Goal: Answer question/provide support: Share knowledge or assist other users

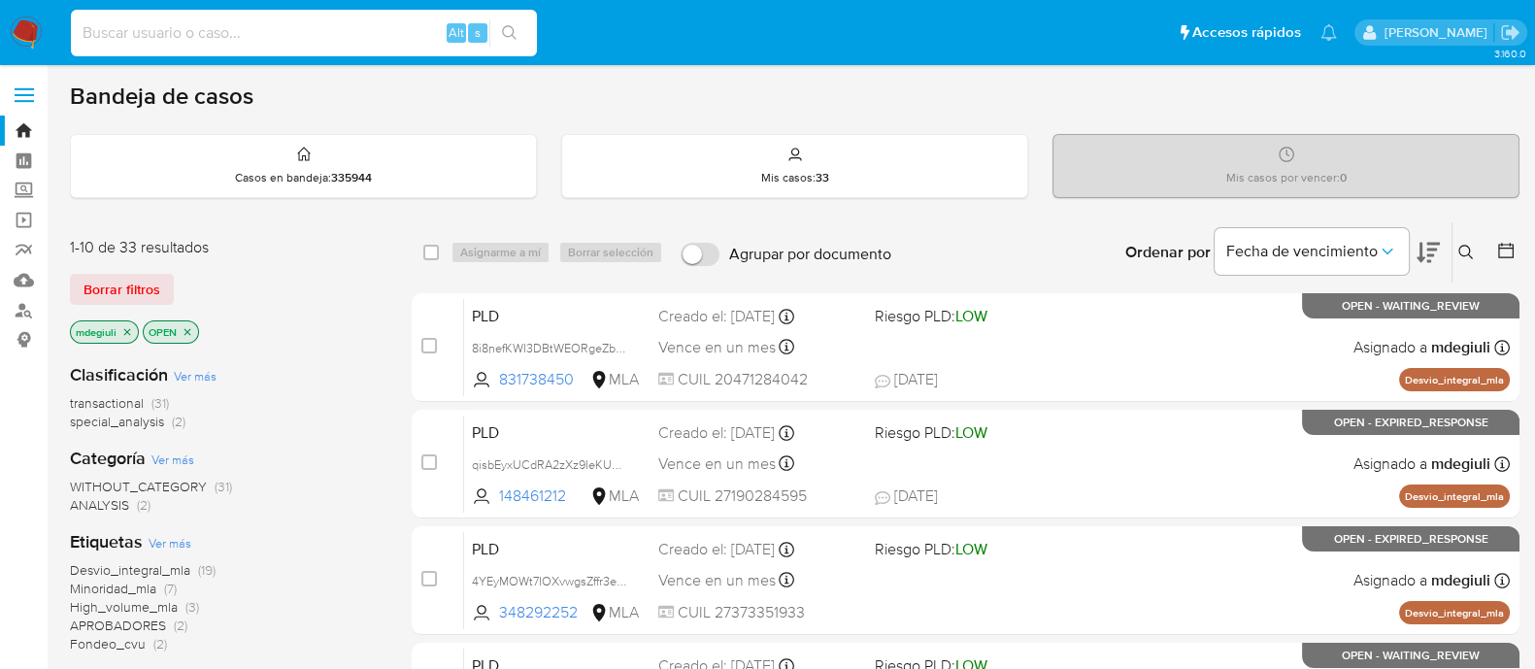
click at [199, 31] on input at bounding box center [304, 32] width 466 height 25
paste input "qbqFGYiz7a7Q4gVEX71IMeo2"
type input "qbqFGYiz7a7Q4gVEX71IMeo2"
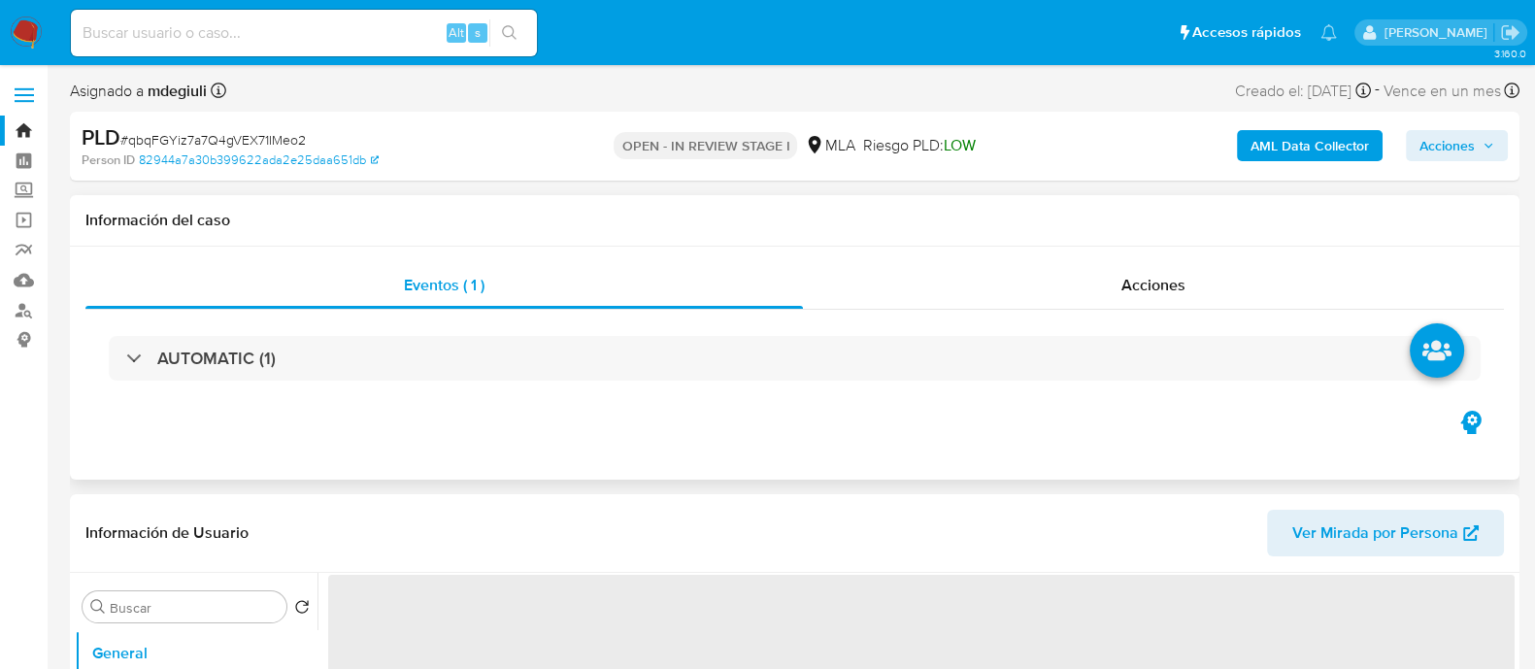
select select "10"
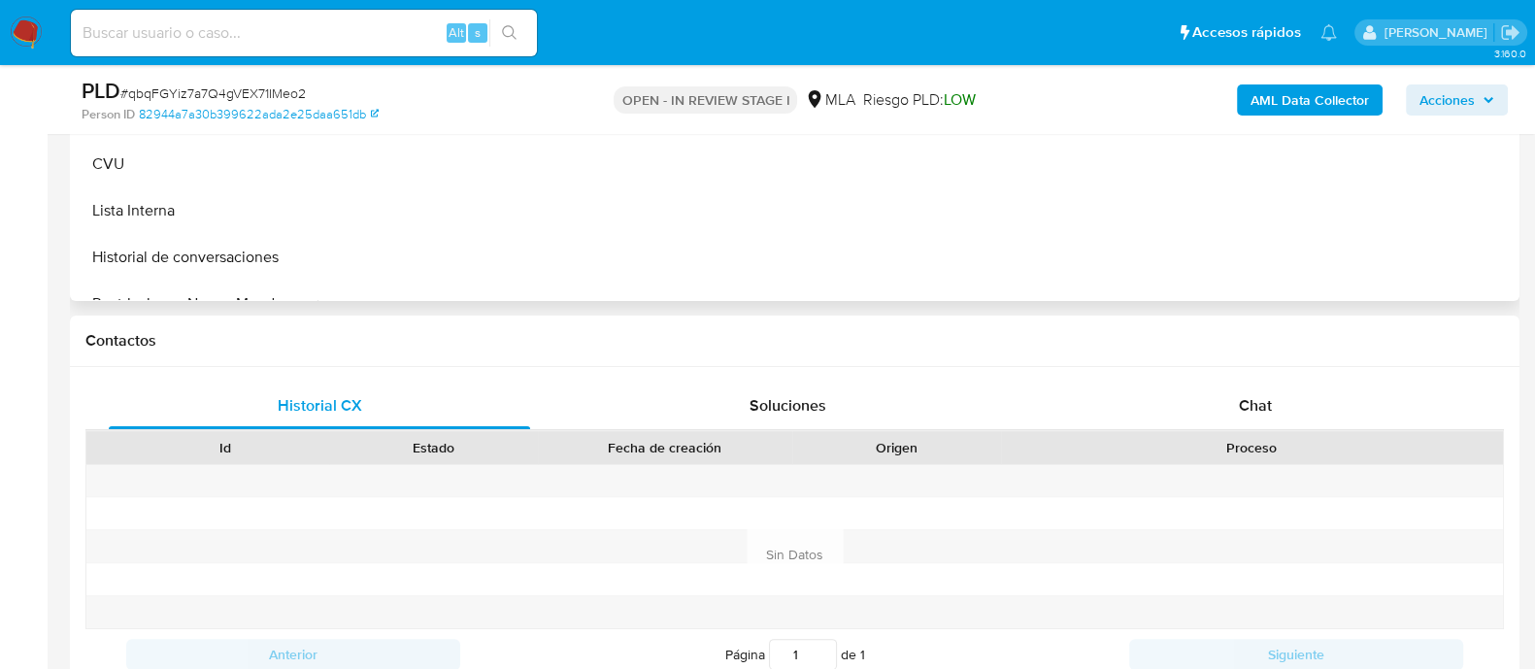
scroll to position [728, 0]
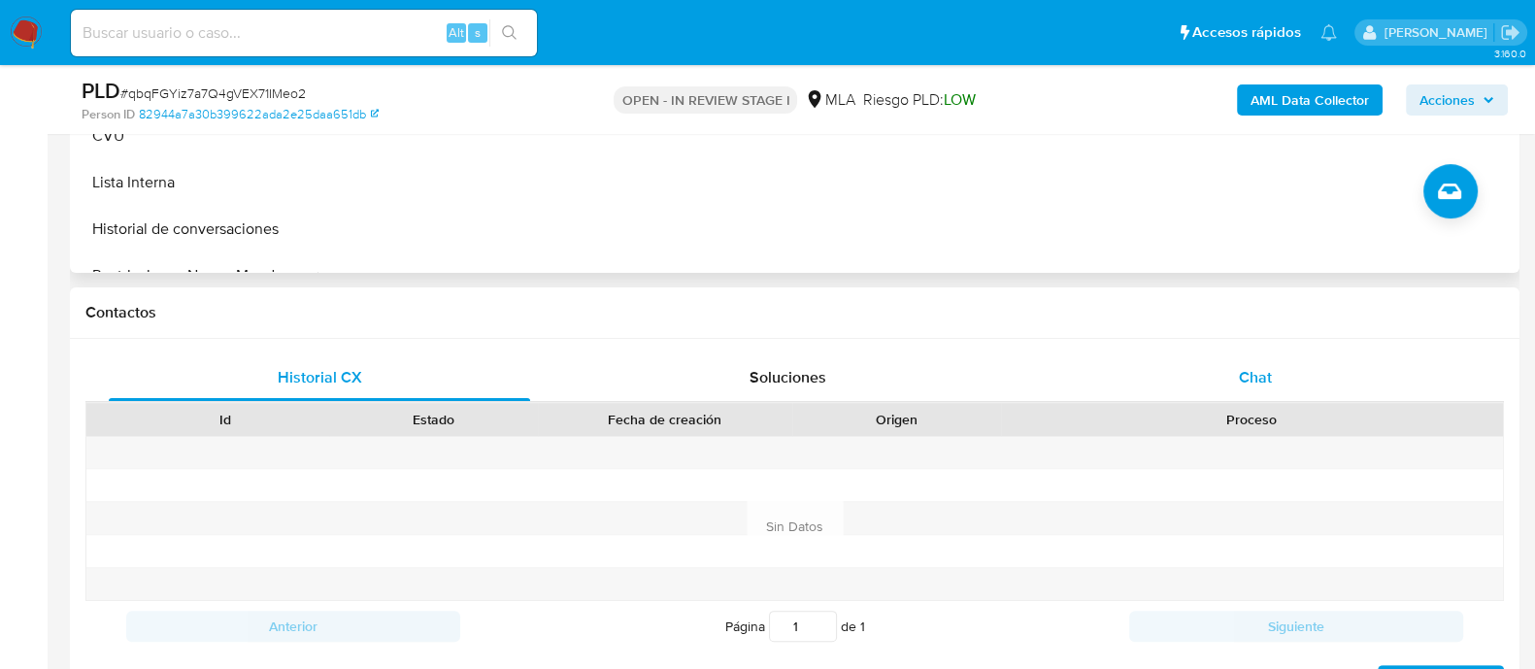
click at [1277, 372] on div "Chat" at bounding box center [1255, 377] width 421 height 47
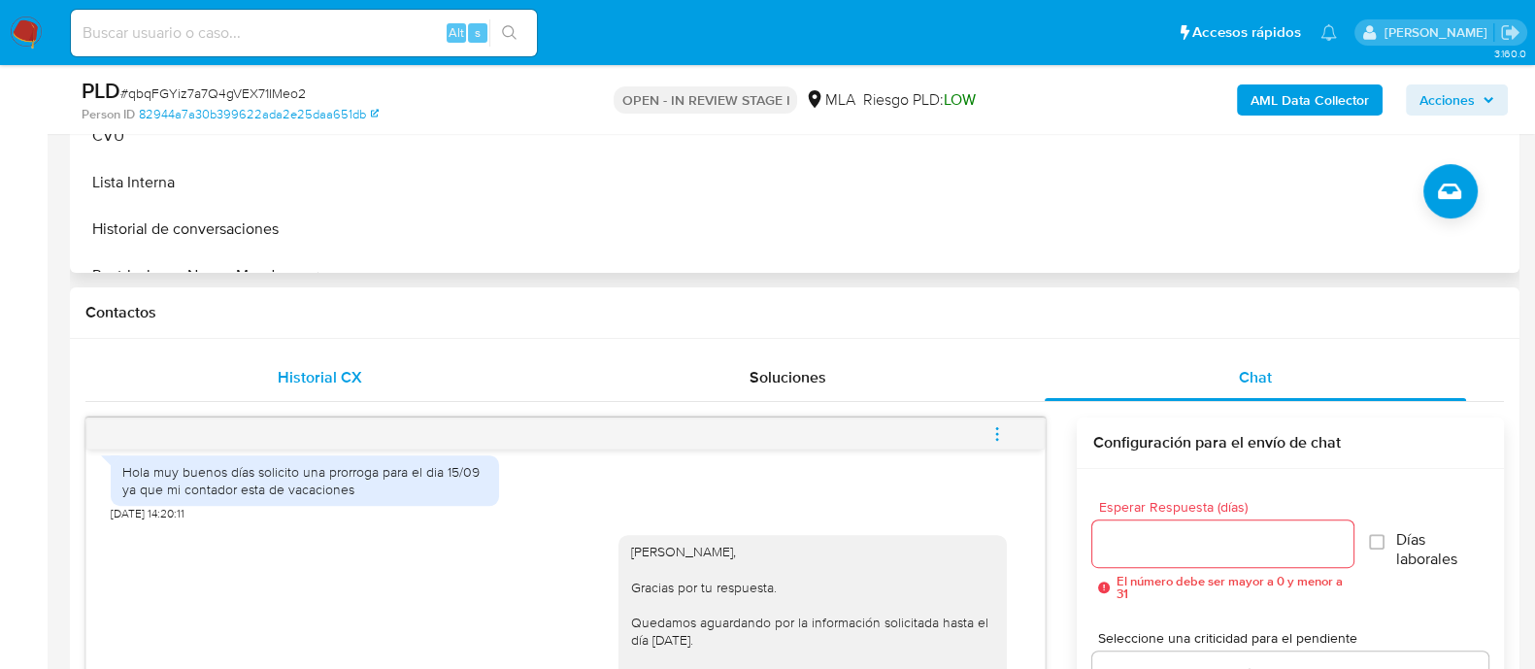
click at [306, 395] on div "Historial CX" at bounding box center [319, 377] width 421 height 47
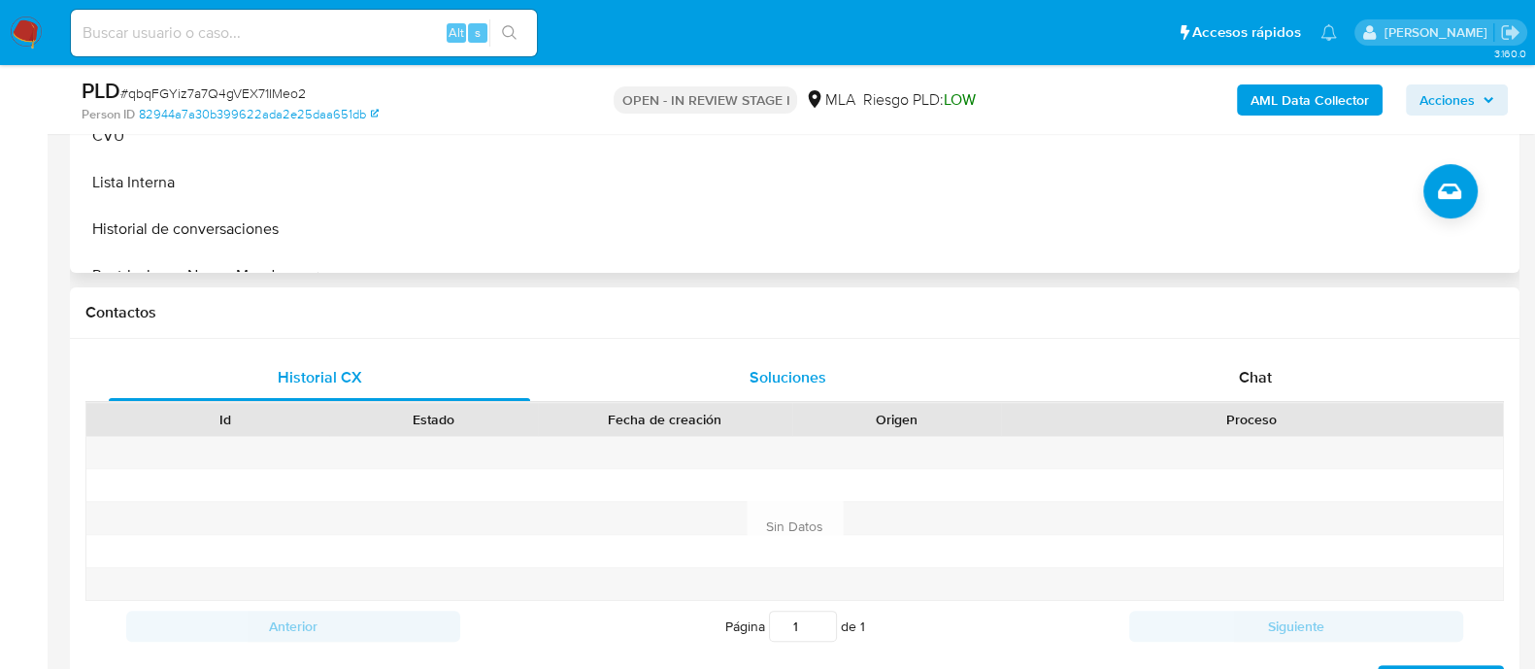
click at [750, 368] on span "Soluciones" at bounding box center [788, 377] width 77 height 22
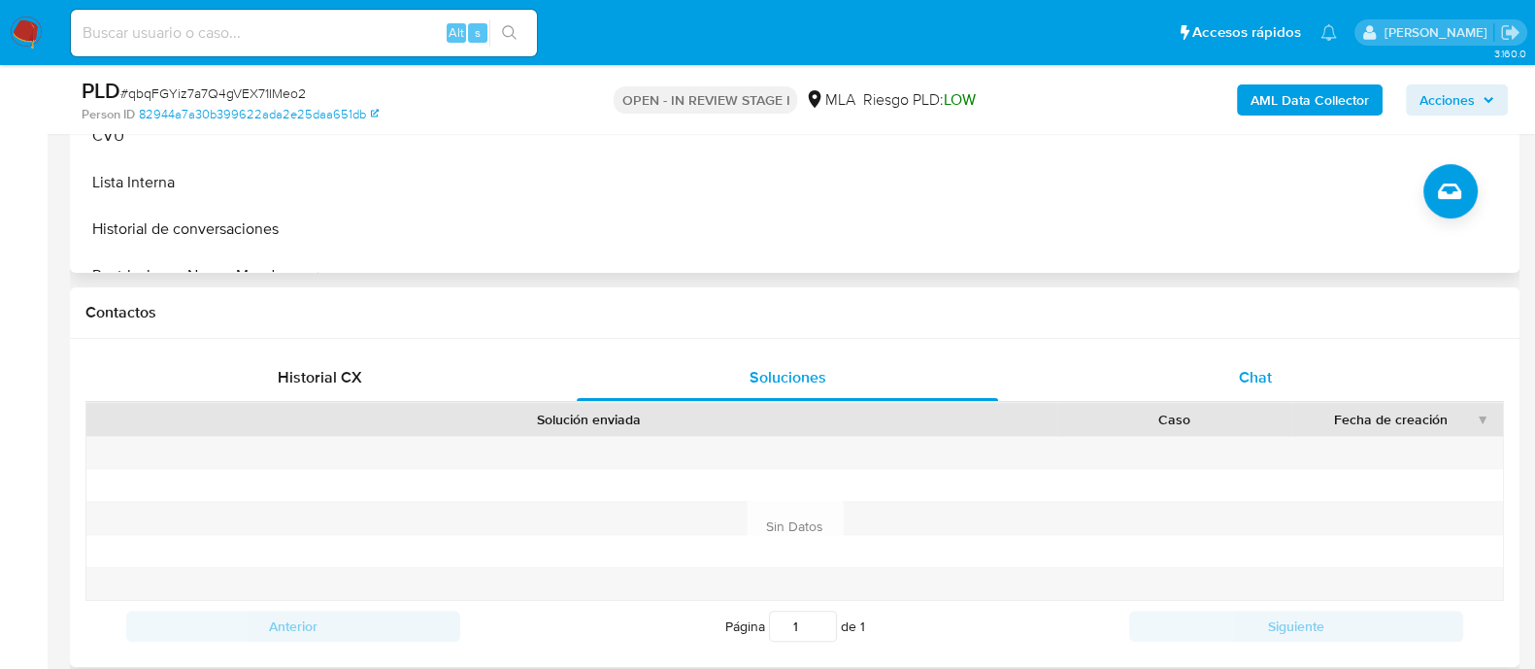
click at [1287, 356] on div "Chat" at bounding box center [1255, 377] width 421 height 47
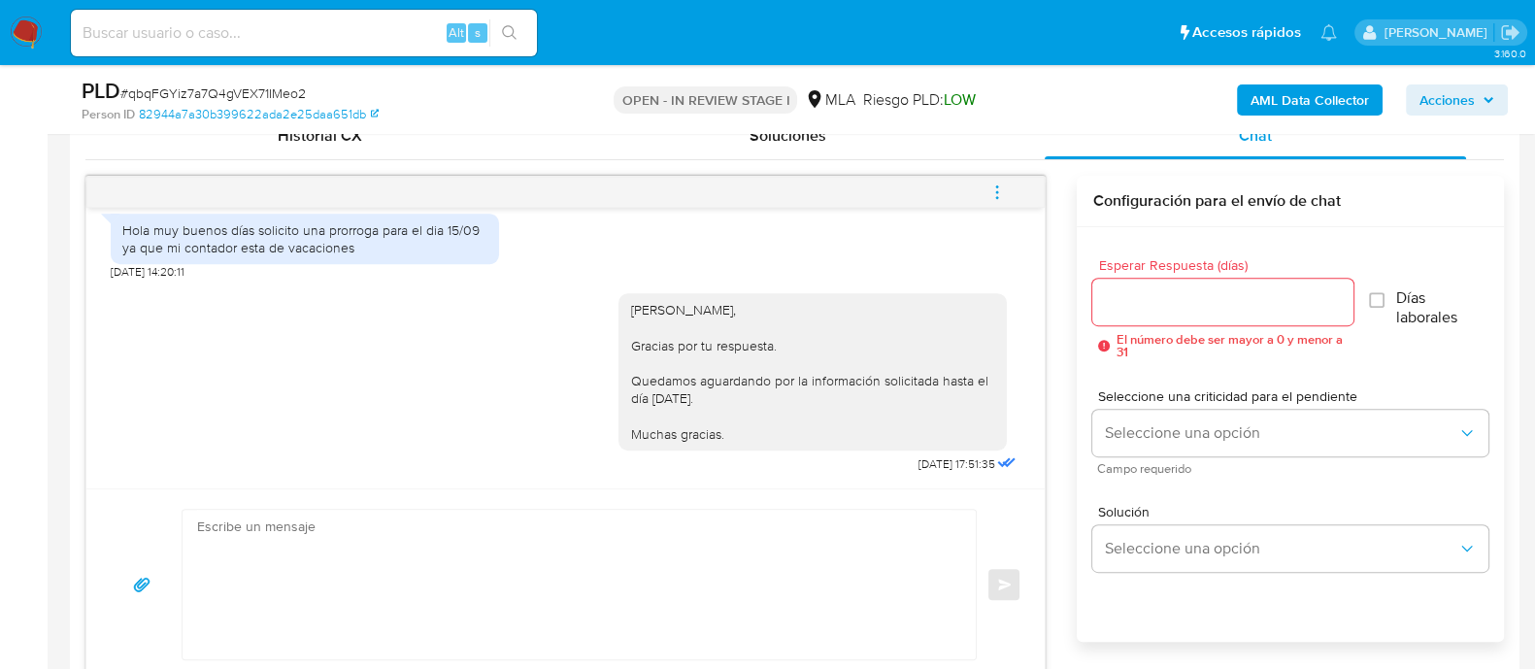
scroll to position [970, 0]
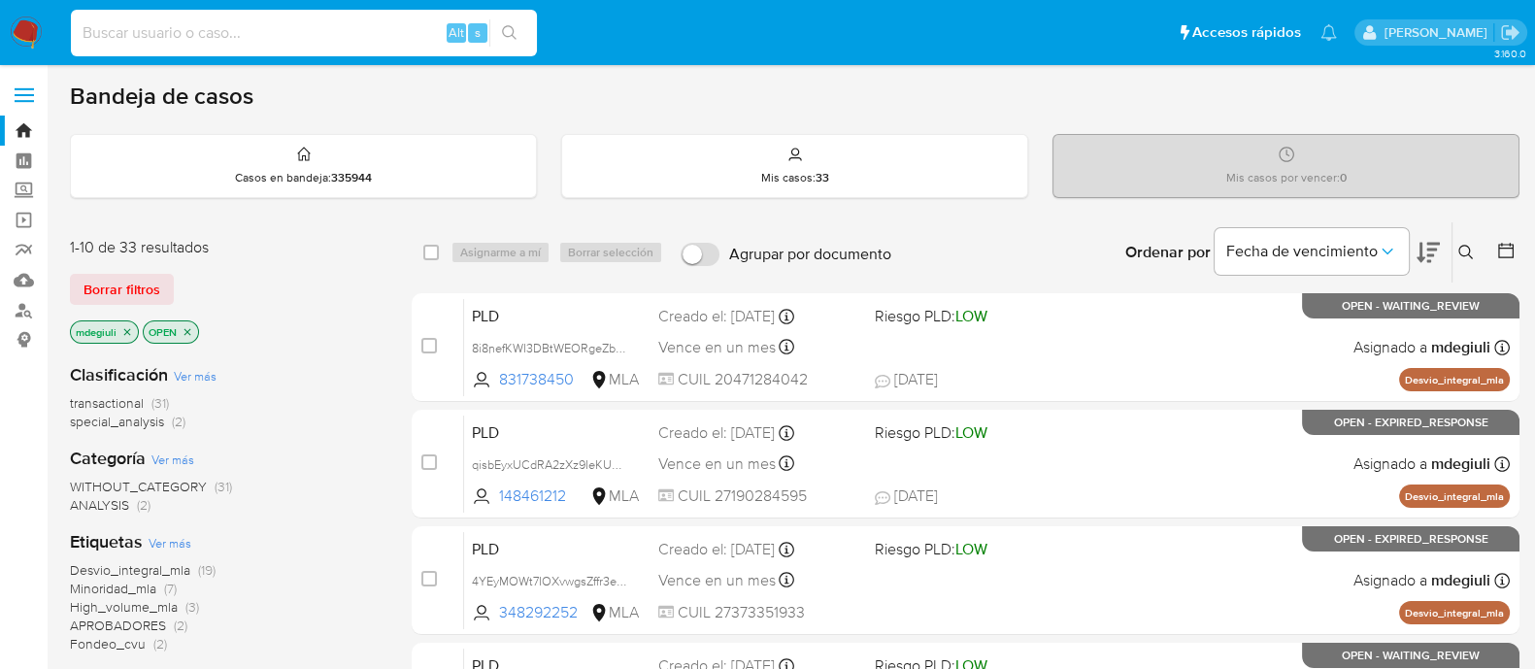
click at [330, 29] on input at bounding box center [304, 32] width 466 height 25
paste input "1250926970"
type input "1250926970"
click at [518, 40] on button "search-icon" at bounding box center [509, 32] width 40 height 27
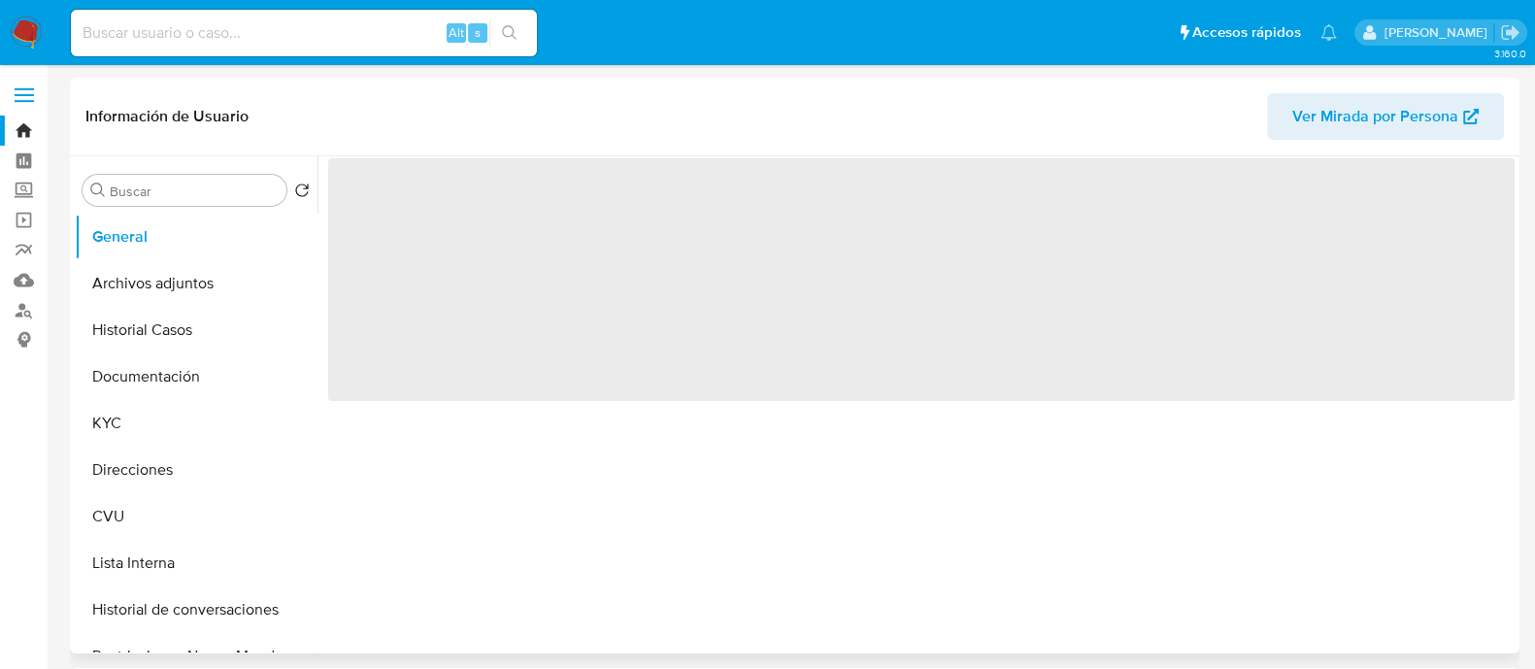
select select "10"
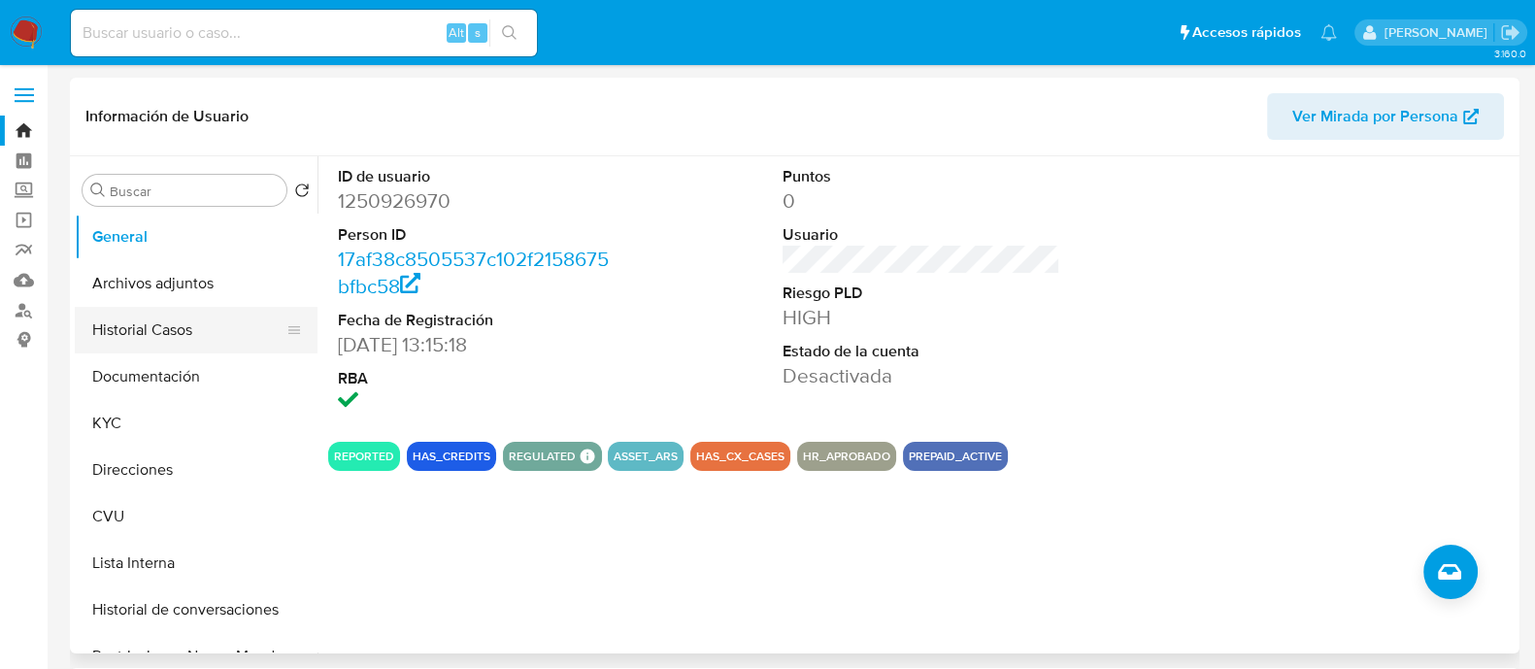
click at [165, 332] on button "Historial Casos" at bounding box center [188, 330] width 227 height 47
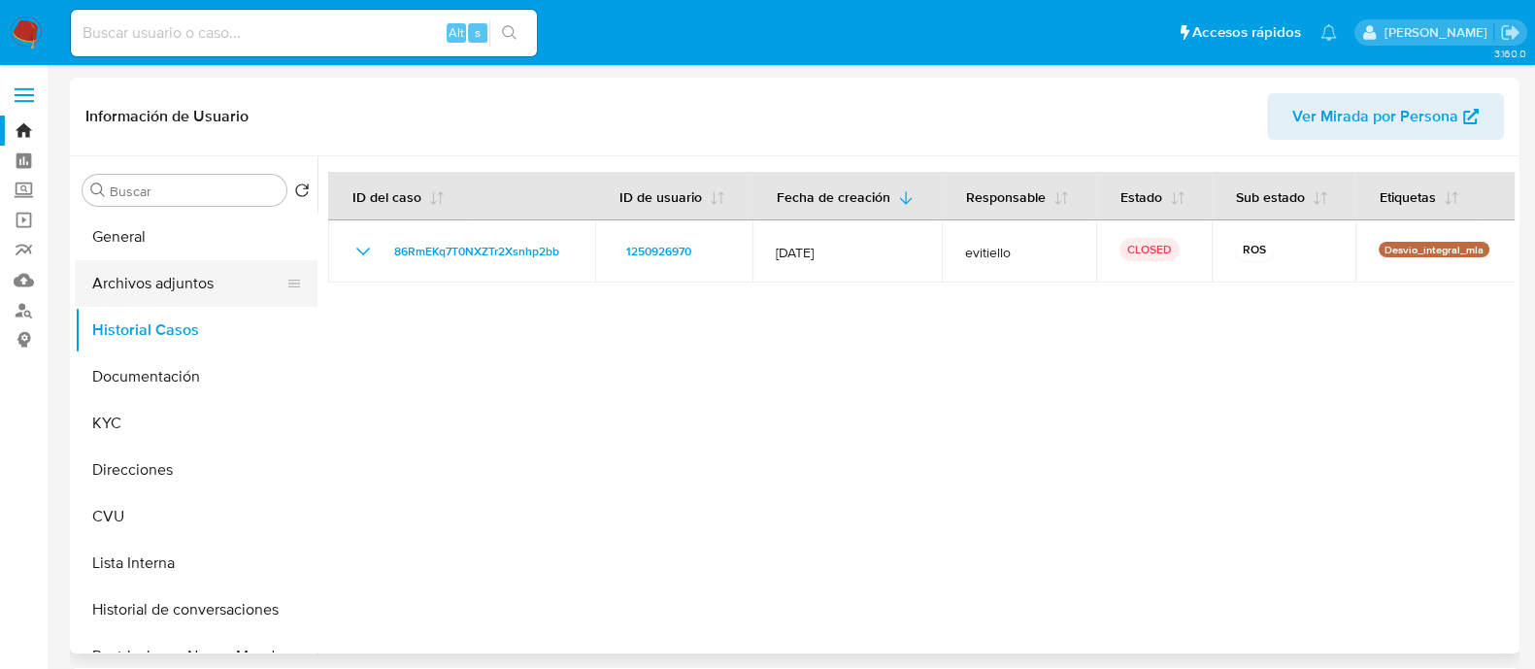
click at [132, 282] on button "Archivos adjuntos" at bounding box center [188, 283] width 227 height 47
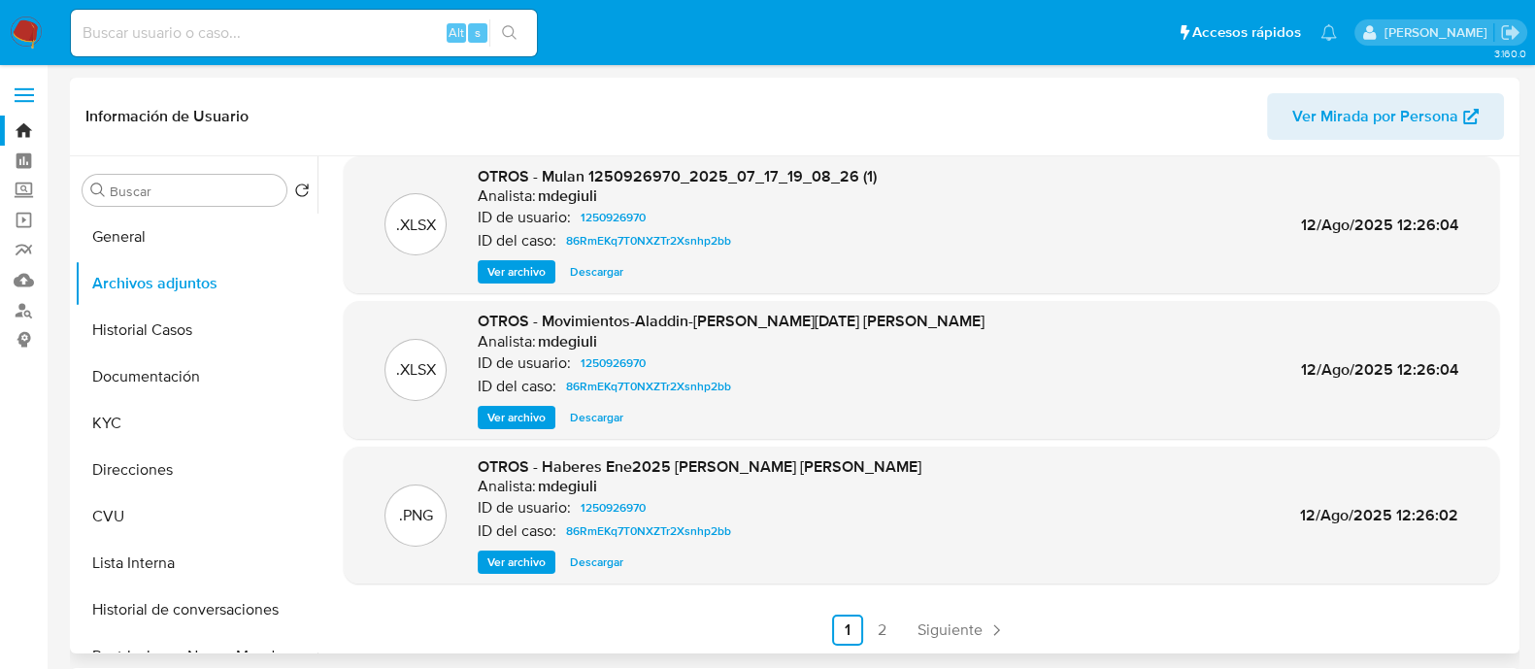
scroll to position [163, 0]
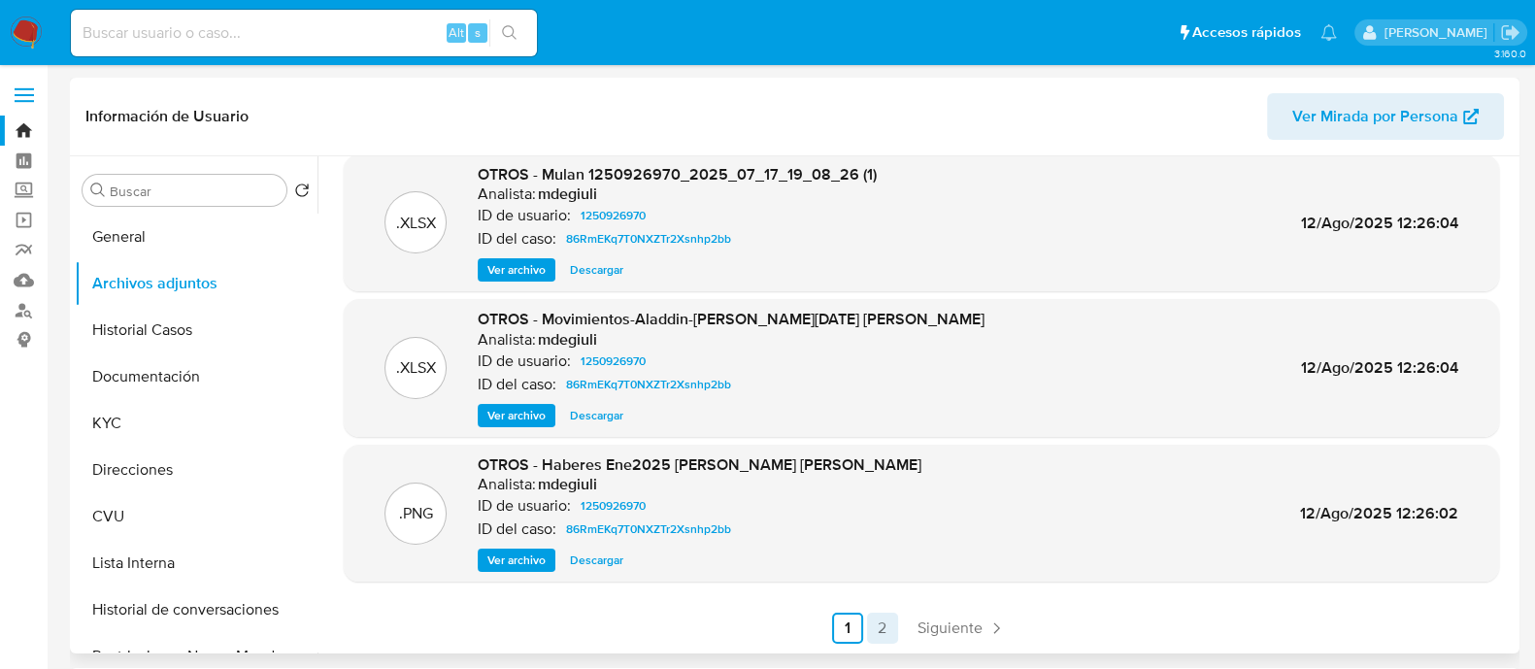
click at [888, 638] on link "2" at bounding box center [882, 628] width 31 height 31
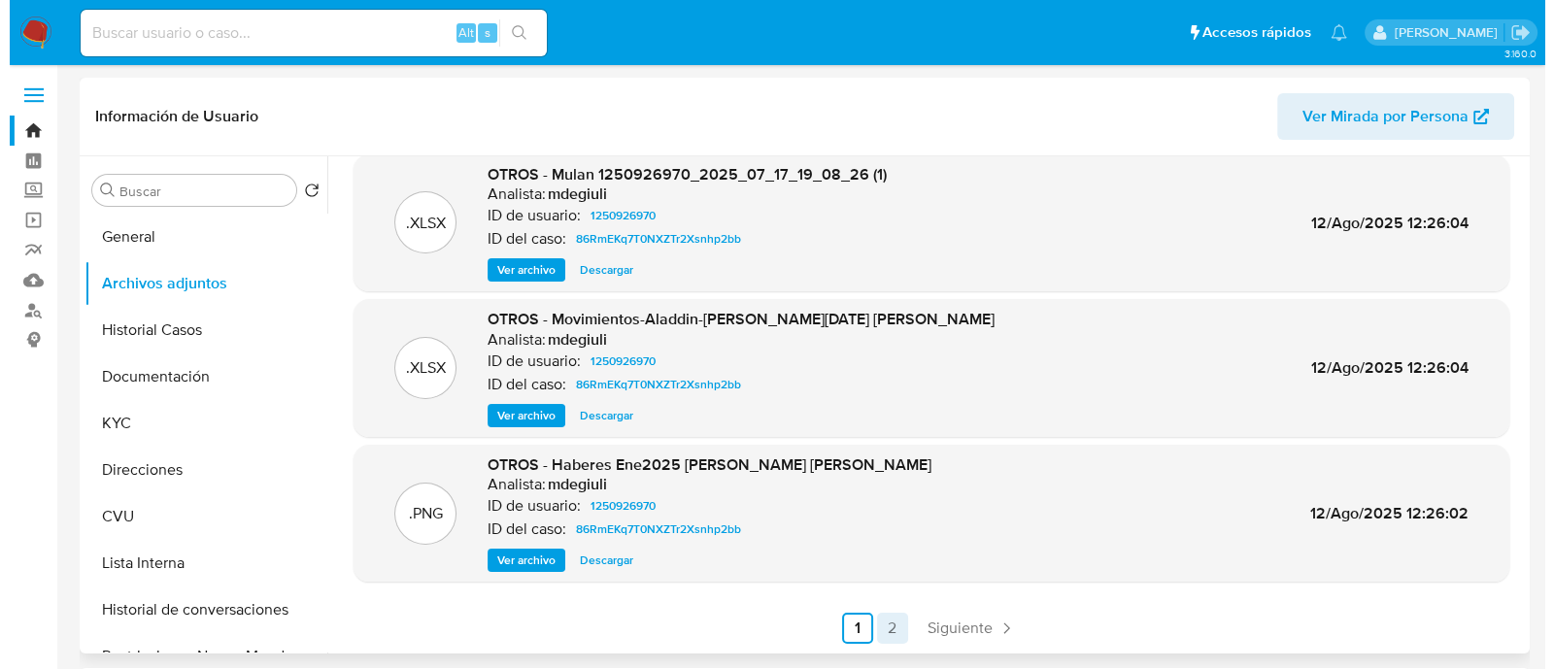
scroll to position [0, 0]
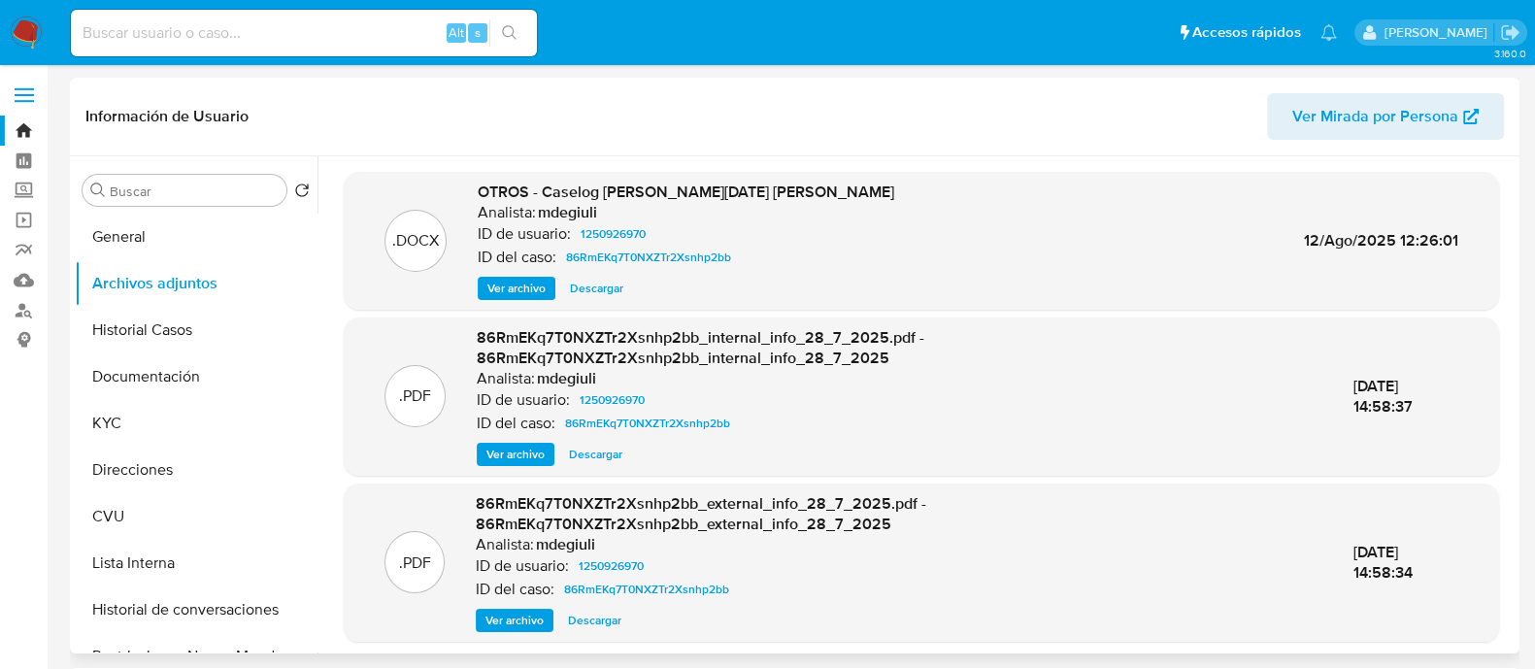
click at [524, 283] on span "Ver archivo" at bounding box center [516, 288] width 58 height 19
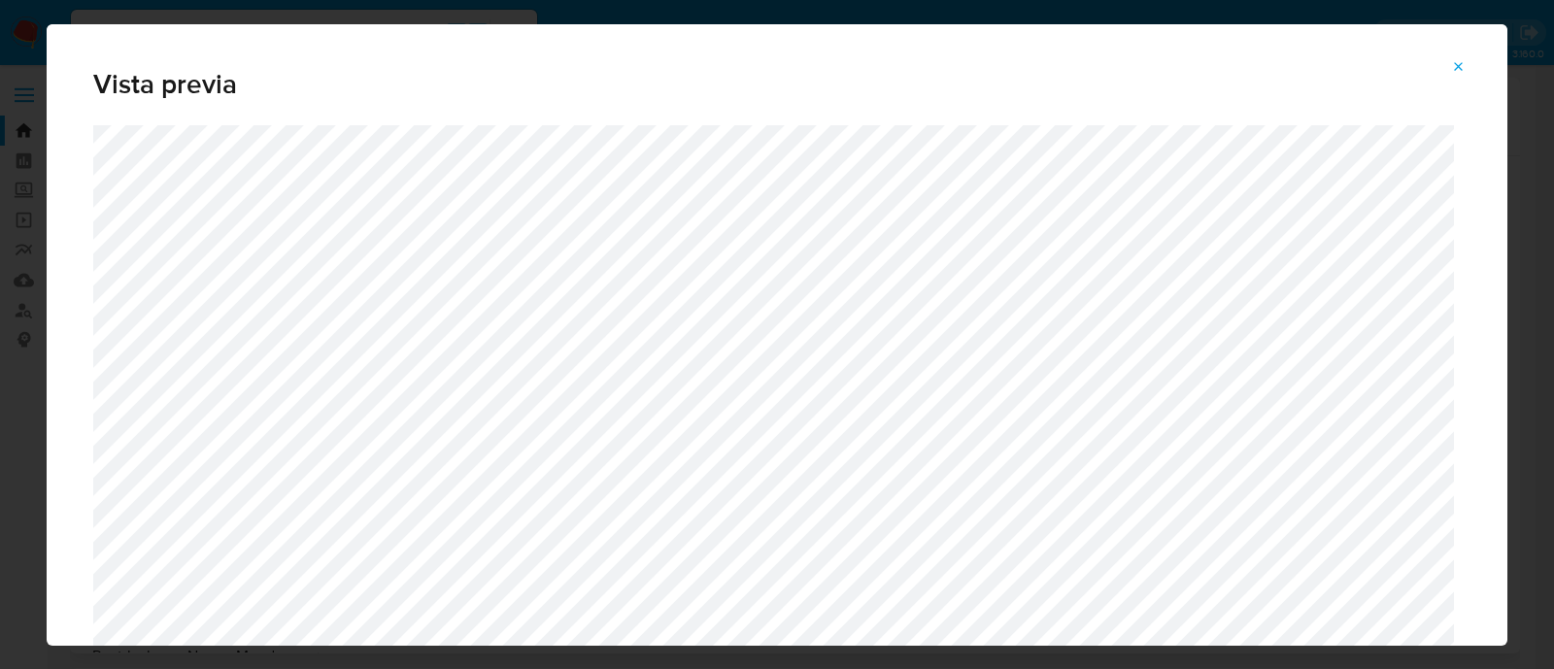
drag, startPoint x: 1447, startPoint y: 66, endPoint x: 470, endPoint y: 502, distance: 1069.8
click at [1444, 64] on button "Attachment preview" at bounding box center [1458, 66] width 43 height 31
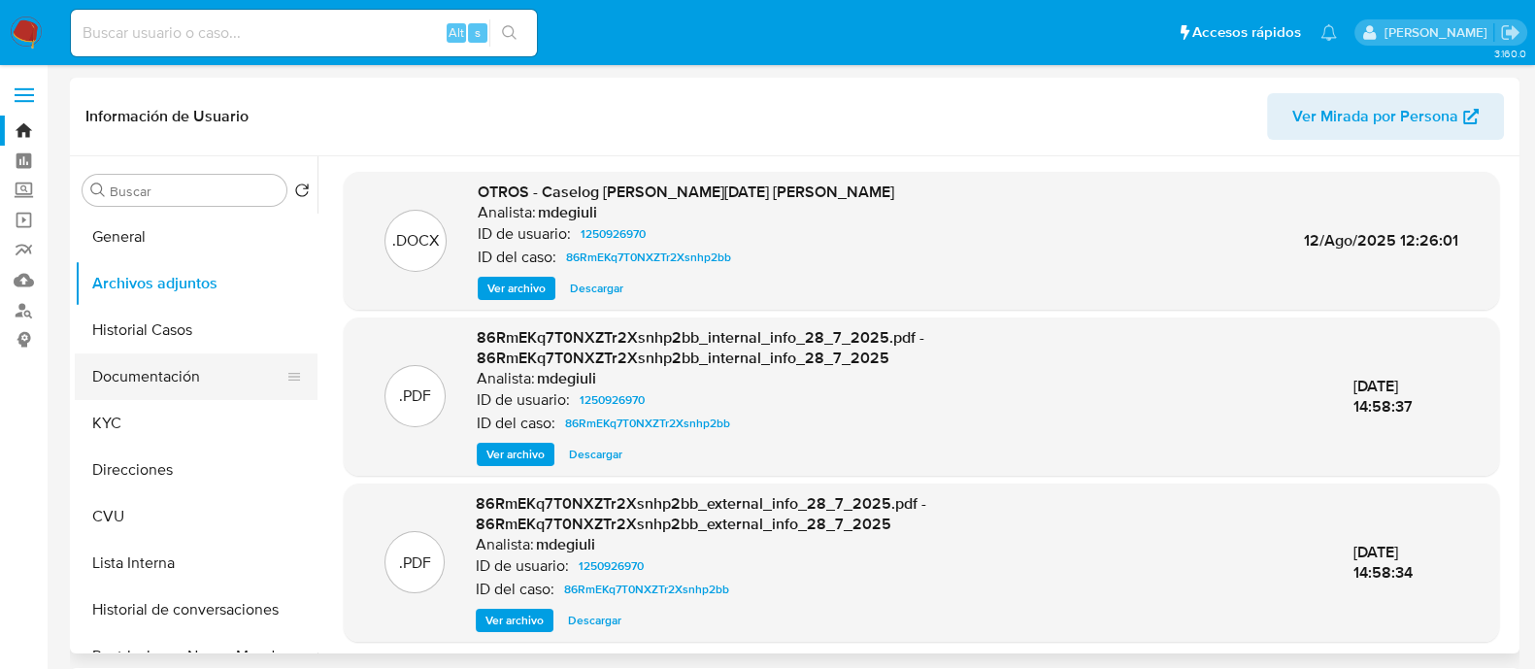
click at [201, 392] on button "Documentación" at bounding box center [188, 376] width 227 height 47
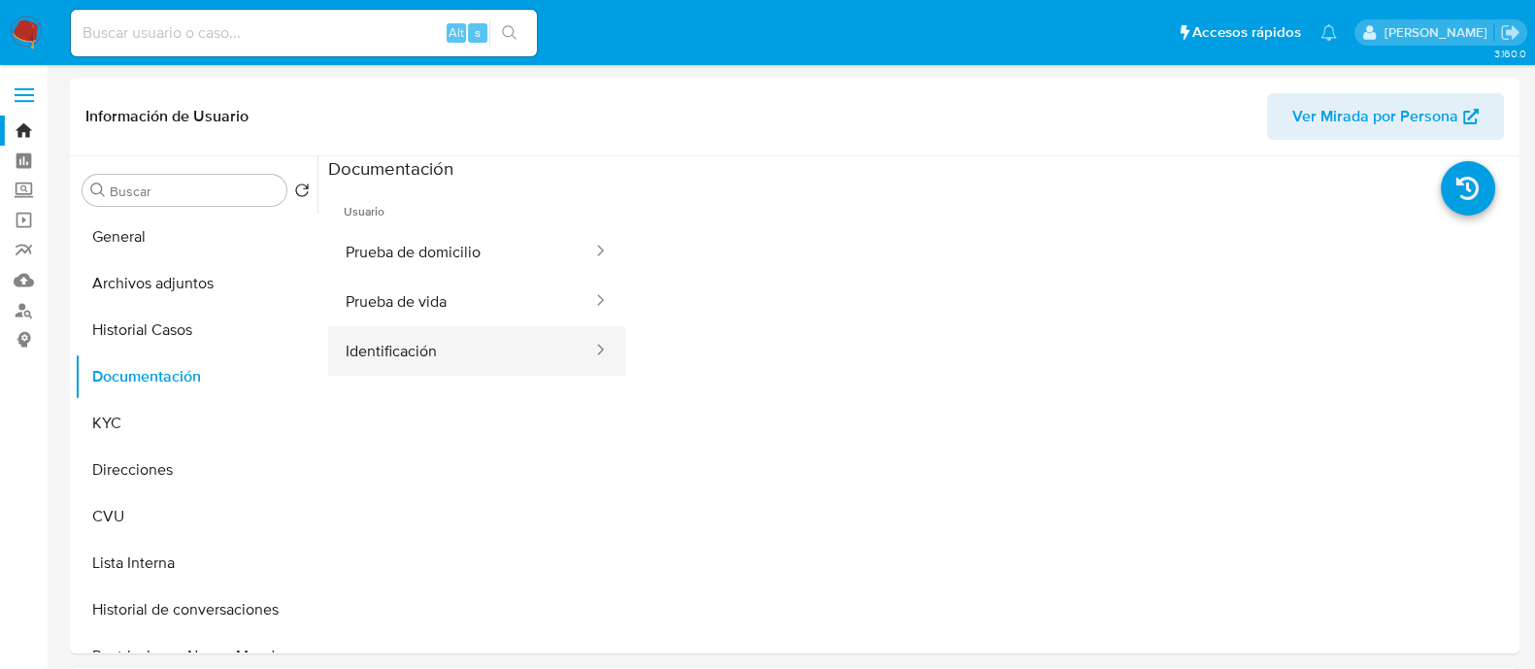
click at [471, 349] on button "Identificación" at bounding box center [461, 351] width 266 height 50
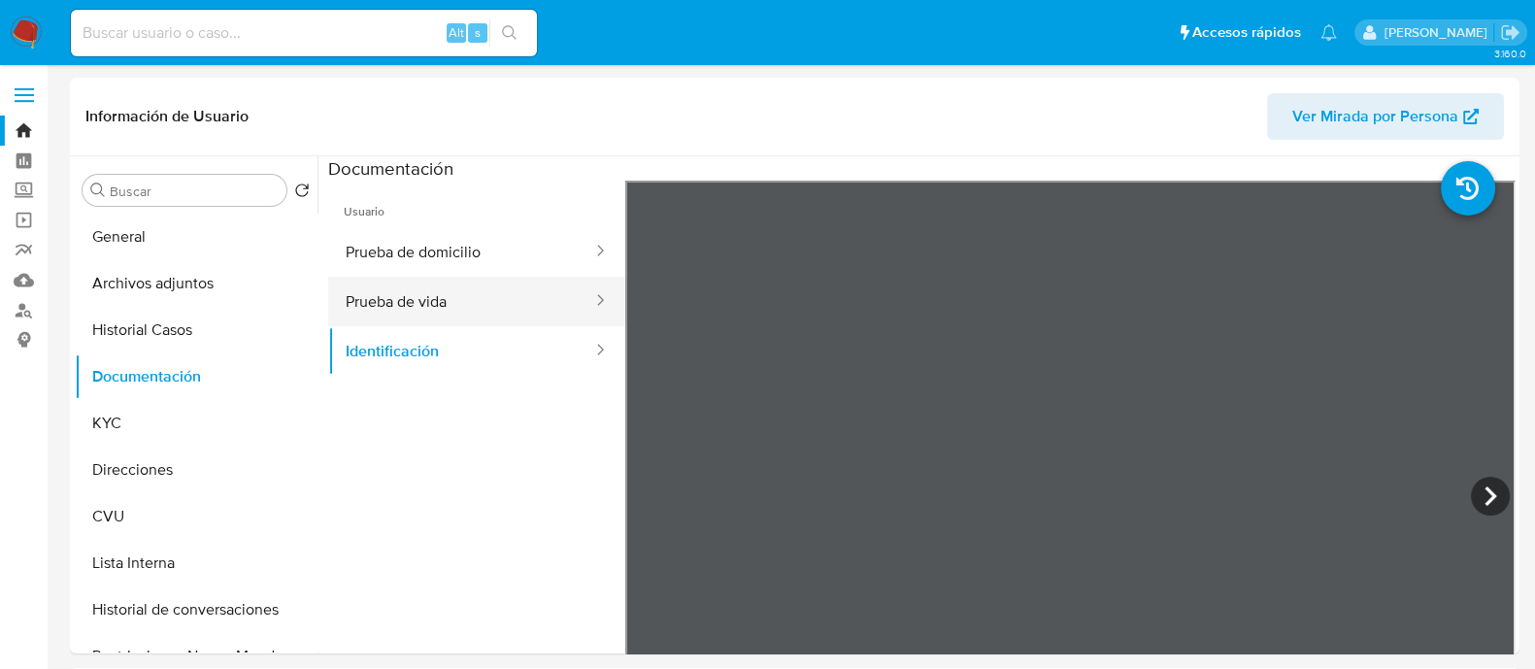
click at [416, 303] on button "Prueba de vida" at bounding box center [461, 302] width 266 height 50
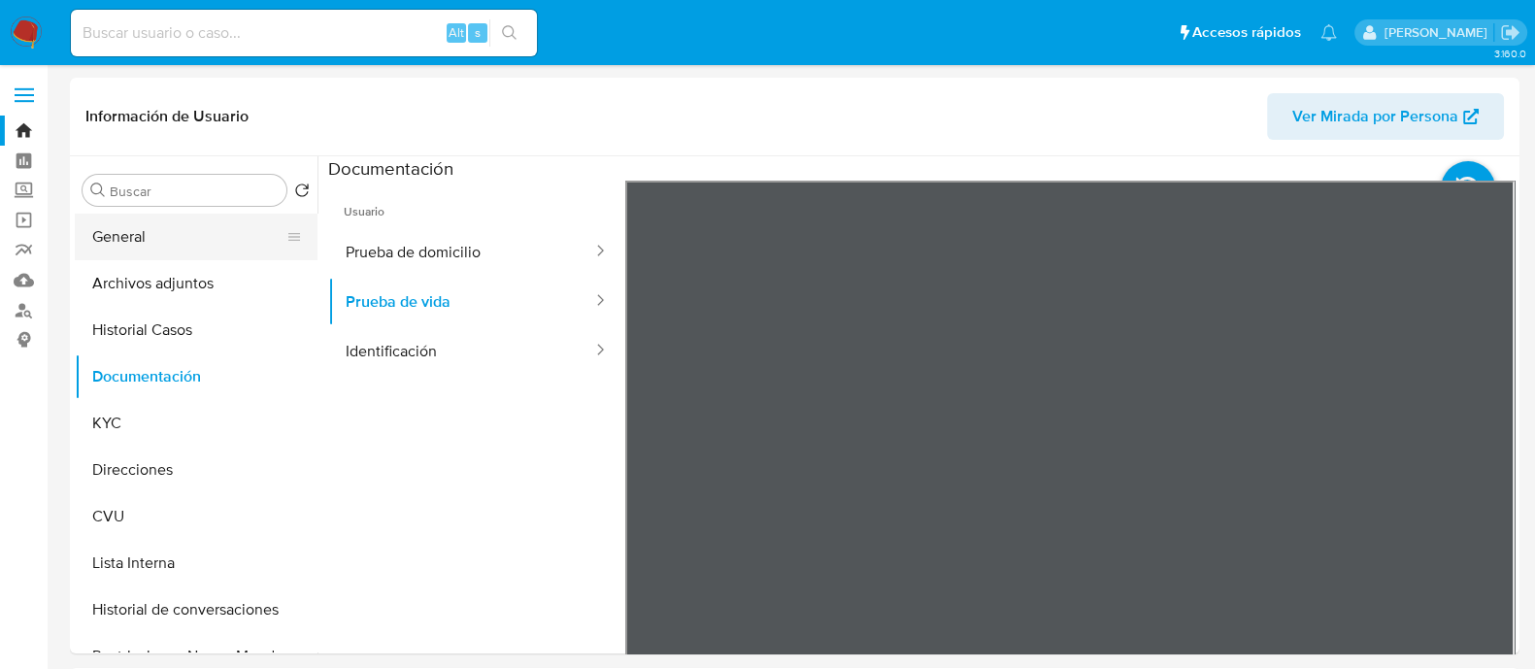
click at [183, 241] on button "General" at bounding box center [188, 237] width 227 height 47
